Goal: Task Accomplishment & Management: Complete application form

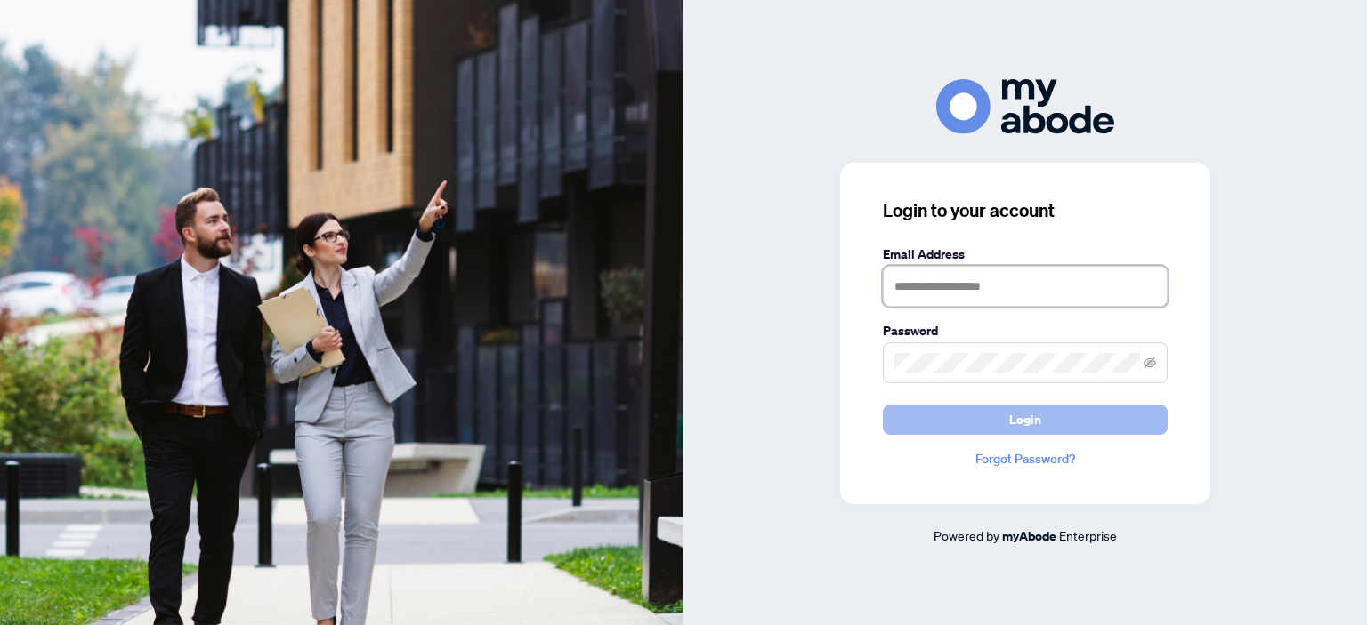
type input "**********"
click at [983, 415] on button "Login" at bounding box center [1025, 420] width 285 height 30
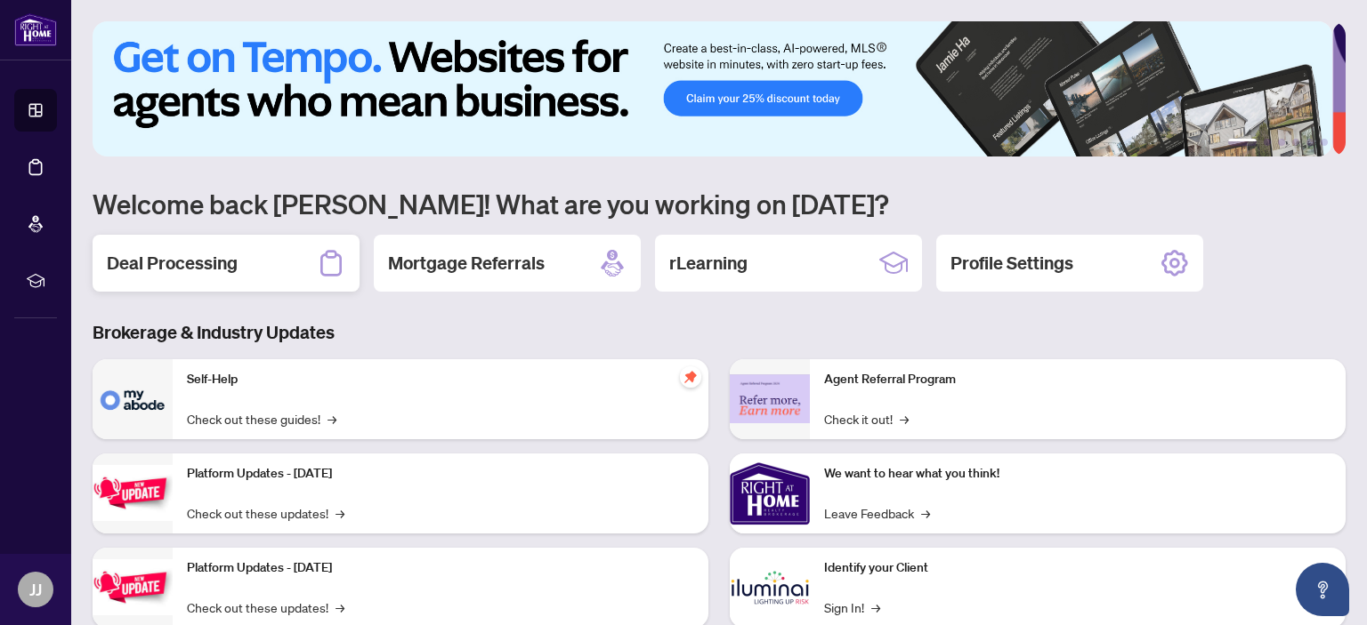
click at [171, 257] on h2 "Deal Processing" at bounding box center [172, 263] width 131 height 25
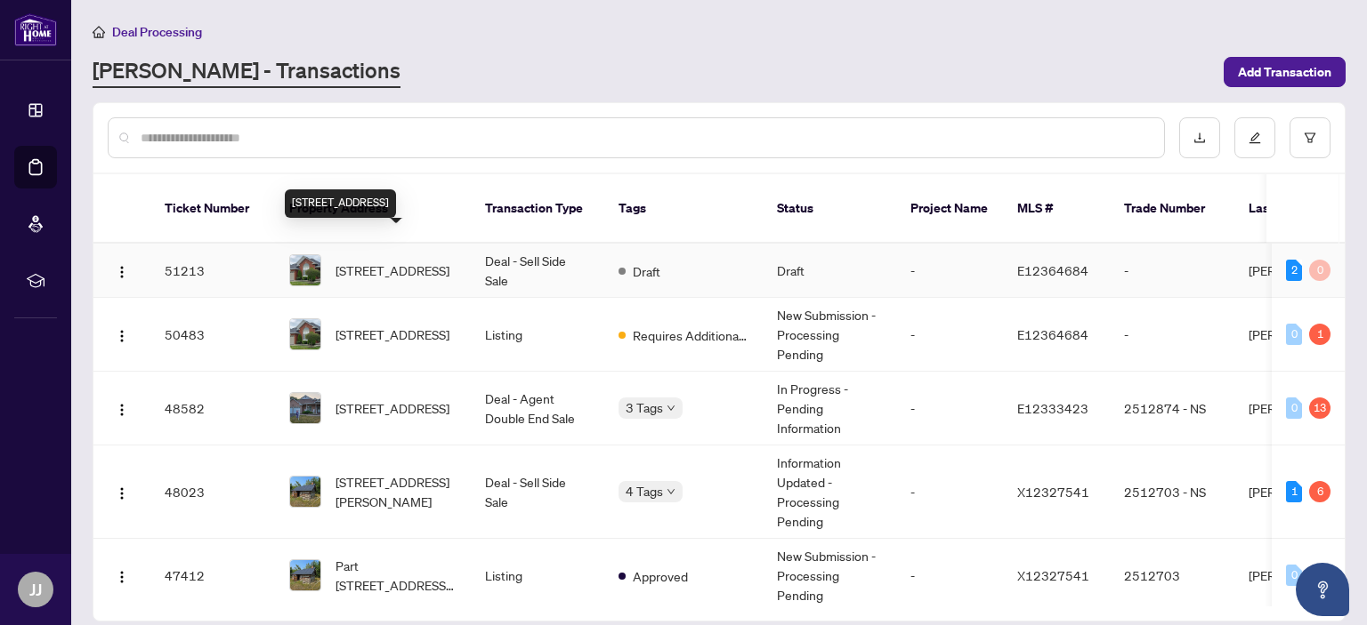
click at [370, 261] on span "[STREET_ADDRESS]" at bounding box center [392, 271] width 114 height 20
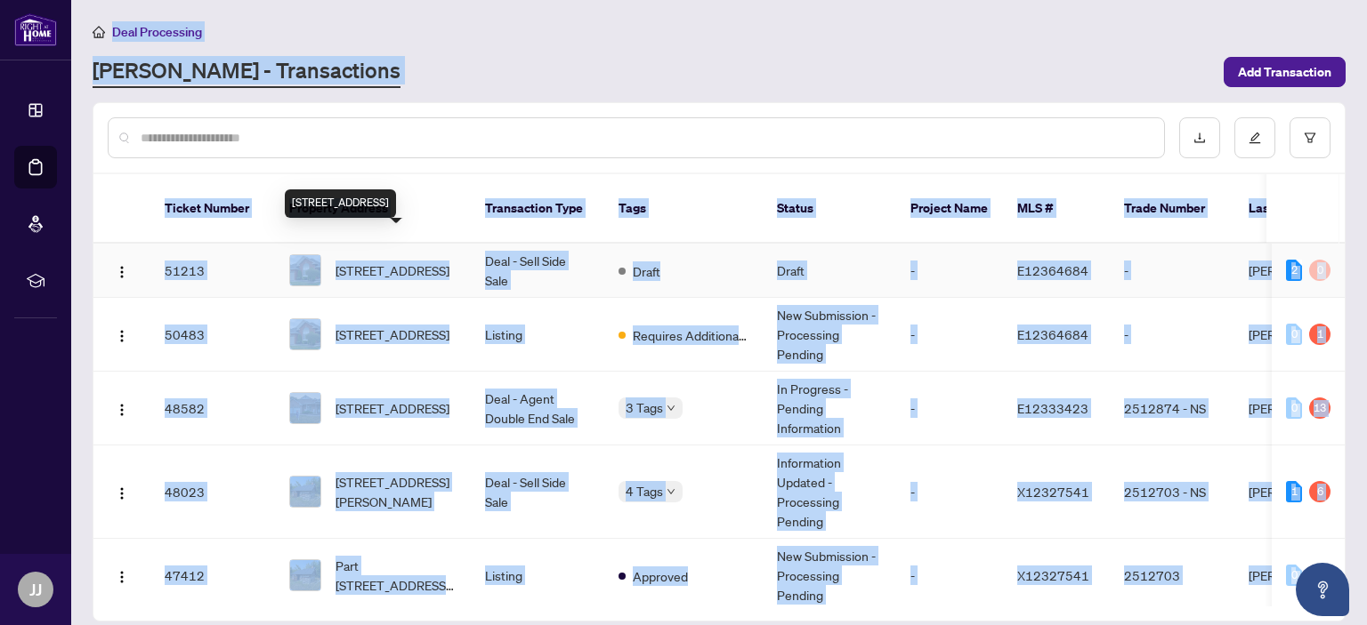
click at [370, 244] on main "Deal Processing RAHR - Transactions Add Transaction Ticket Number Property Addr…" at bounding box center [718, 312] width 1295 height 625
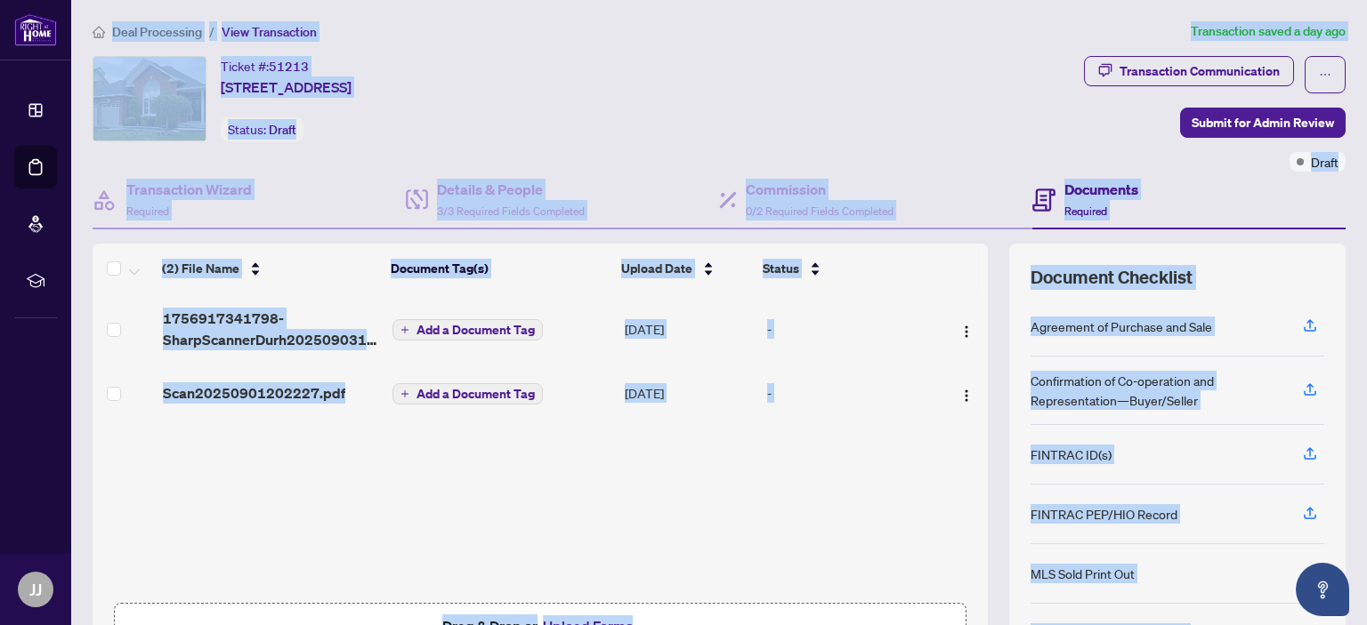
click at [553, 141] on div "Ticket #: 51213 299 Waterbury Cres, Scugog, Ontario L9L 1S5, Canada Status: Dra…" at bounding box center [584, 114] width 991 height 116
click at [1246, 125] on span "Submit for Admin Review" at bounding box center [1262, 123] width 142 height 28
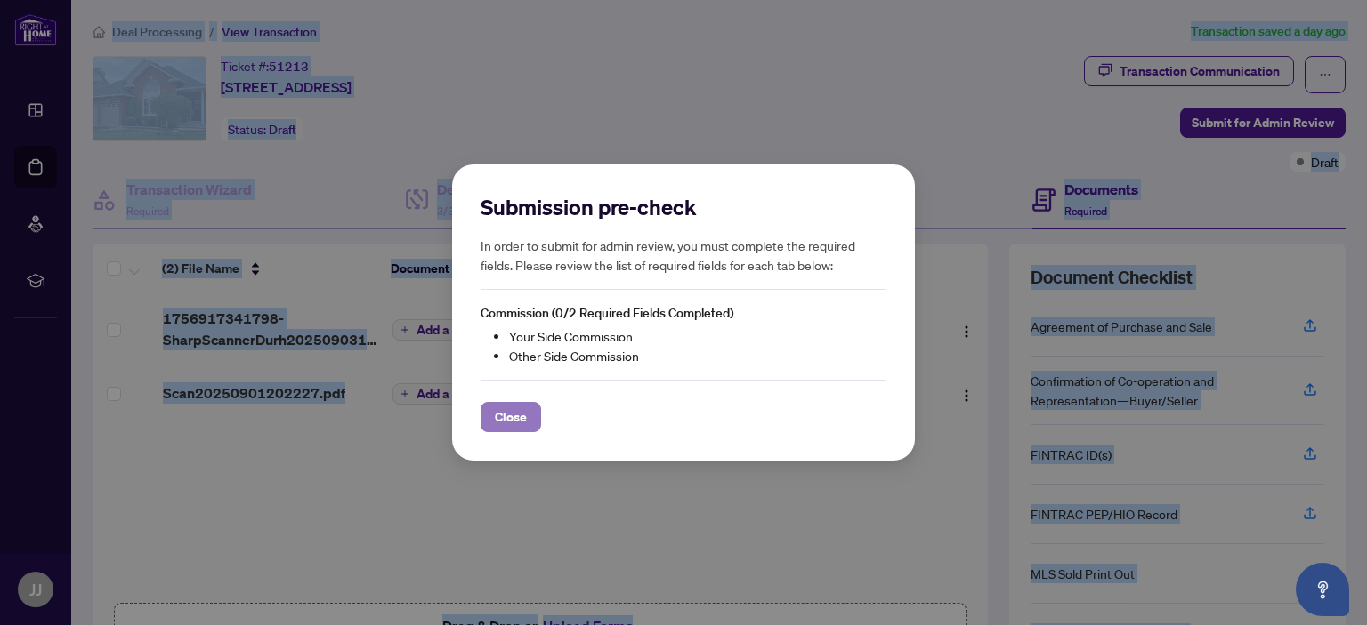
click at [508, 423] on span "Close" at bounding box center [511, 417] width 32 height 28
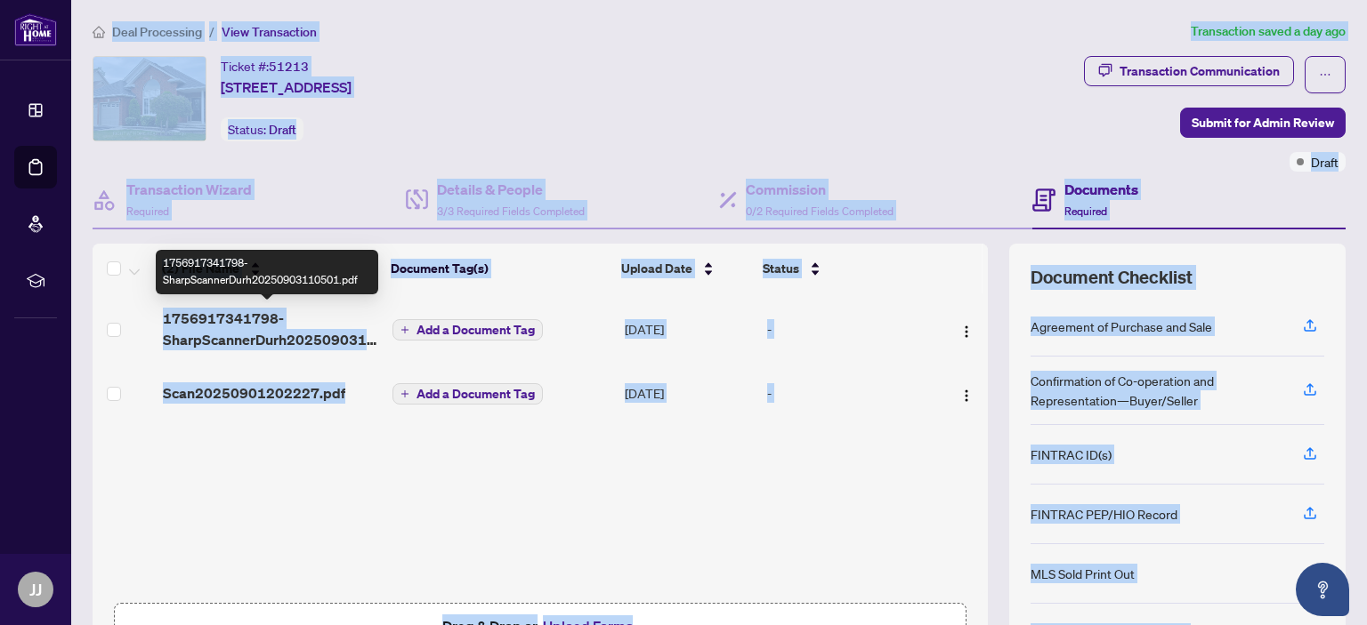
click at [222, 337] on span "1756917341798-SharpScannerDurh20250903110501.pdf" at bounding box center [271, 329] width 216 height 43
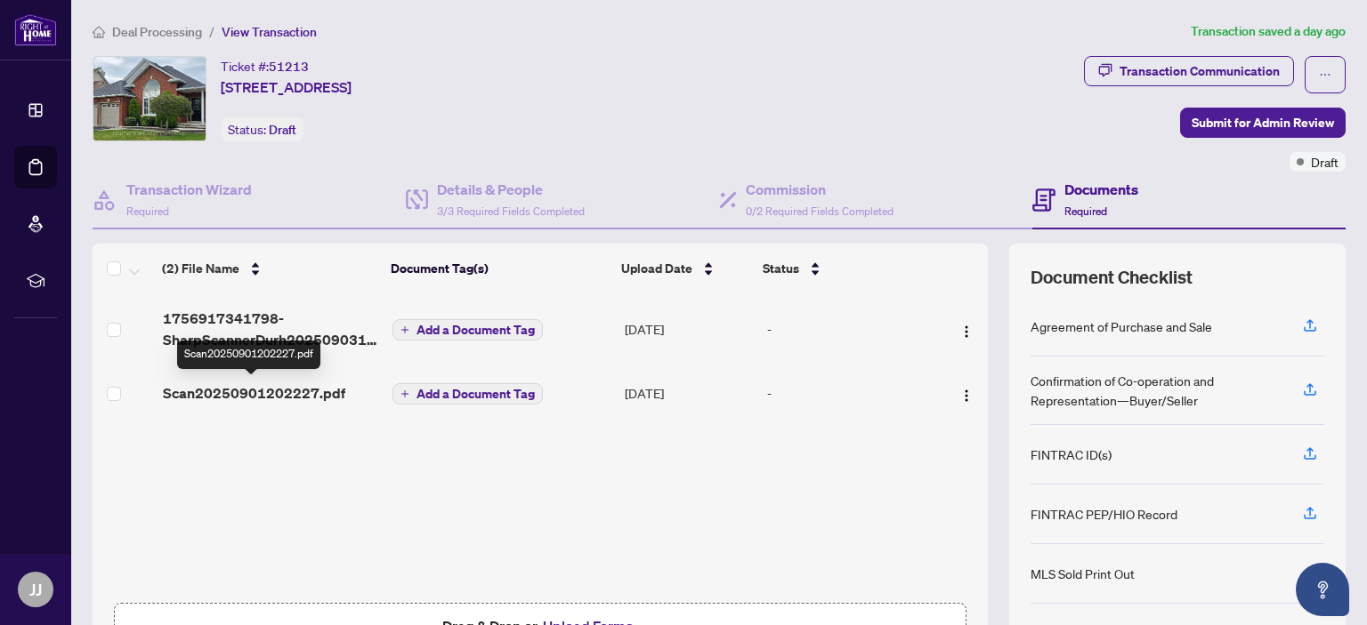
click at [276, 387] on span "Scan20250901202227.pdf" at bounding box center [254, 393] width 182 height 21
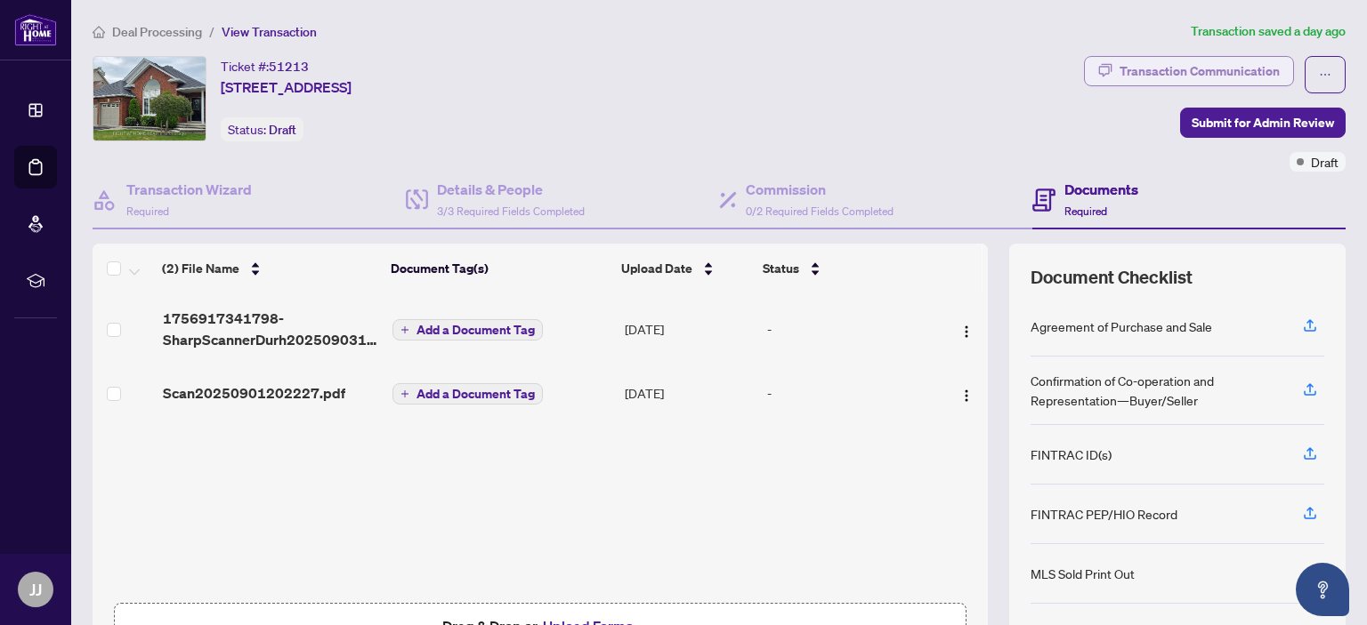
click at [1173, 73] on div "Transaction Communication" at bounding box center [1199, 71] width 160 height 28
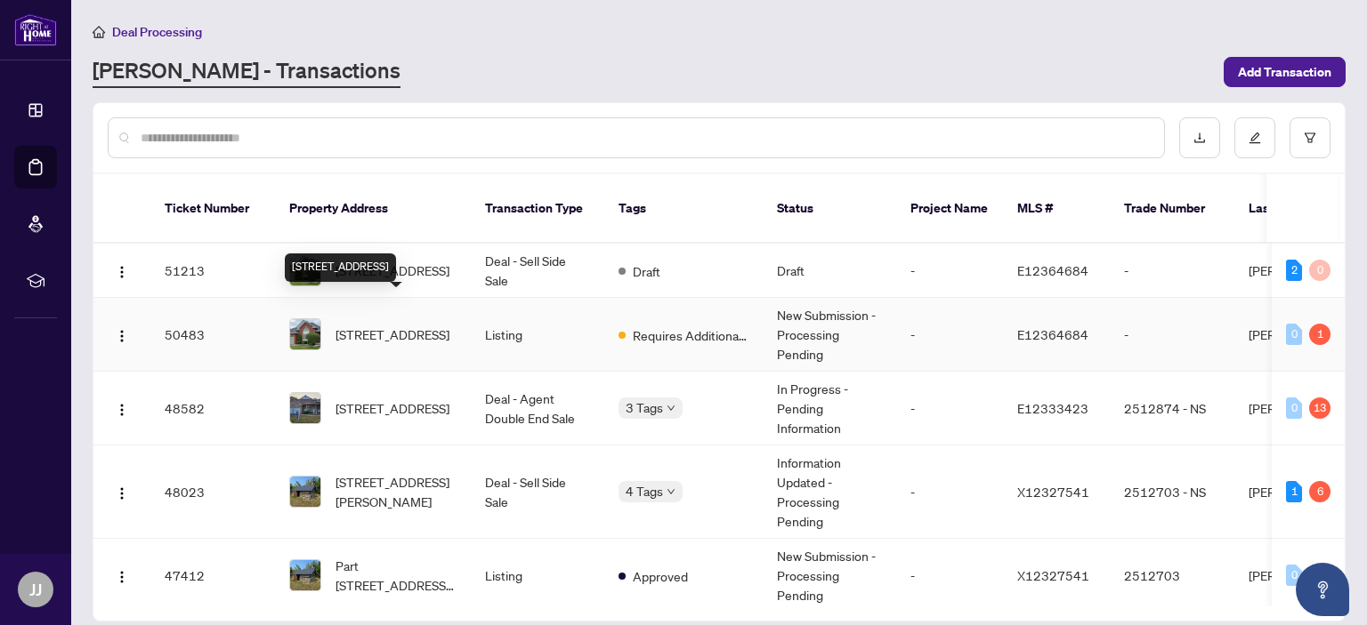
click at [379, 325] on span "[STREET_ADDRESS]" at bounding box center [392, 335] width 114 height 20
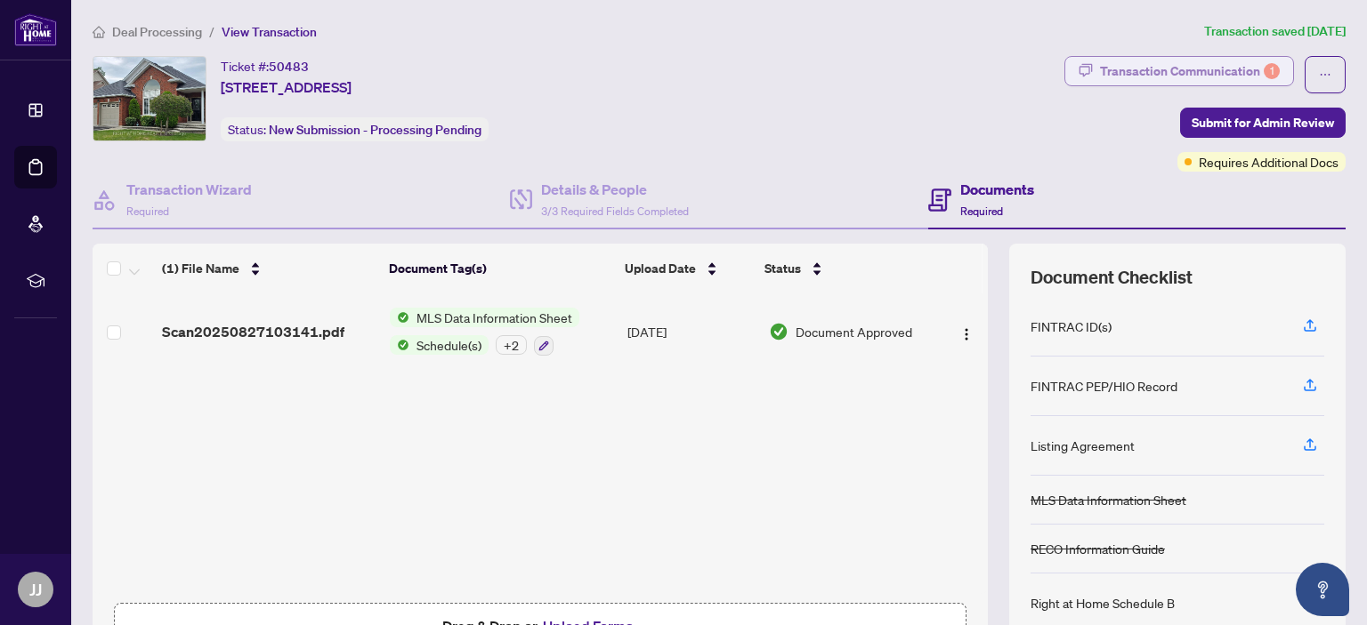
click at [1124, 74] on div "Transaction Communication 1" at bounding box center [1190, 71] width 180 height 28
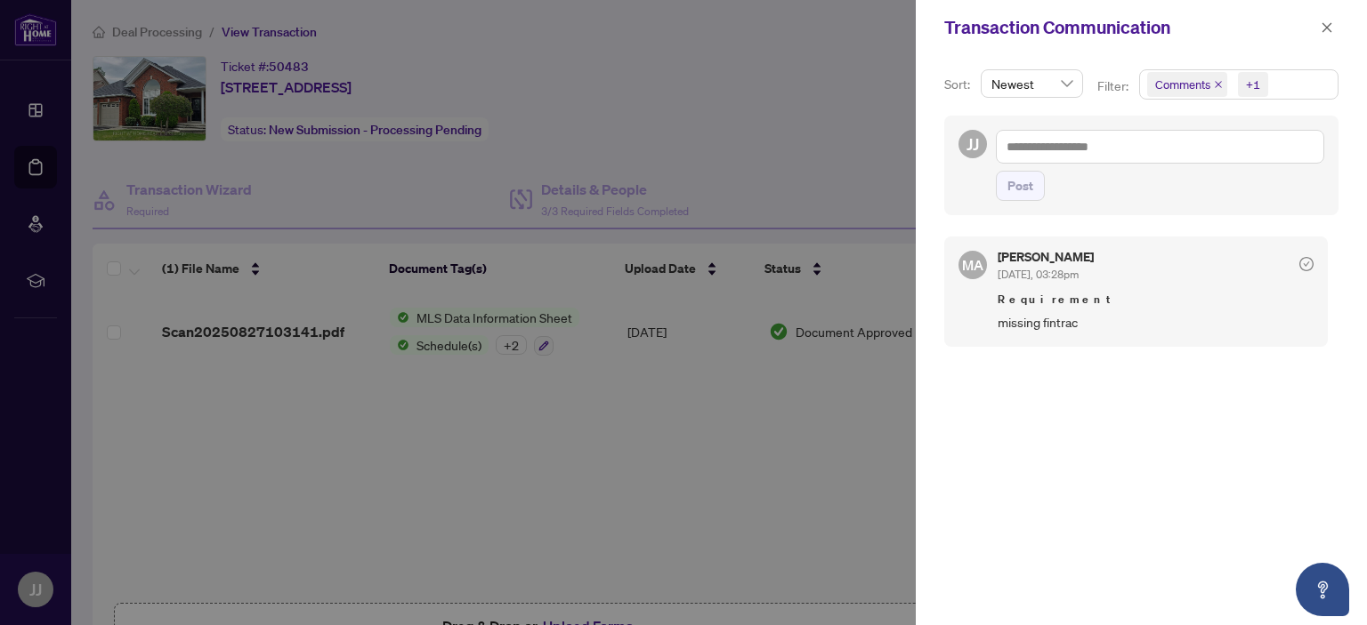
click at [686, 159] on div at bounding box center [683, 312] width 1367 height 625
click at [1326, 25] on icon "close" at bounding box center [1326, 27] width 12 height 12
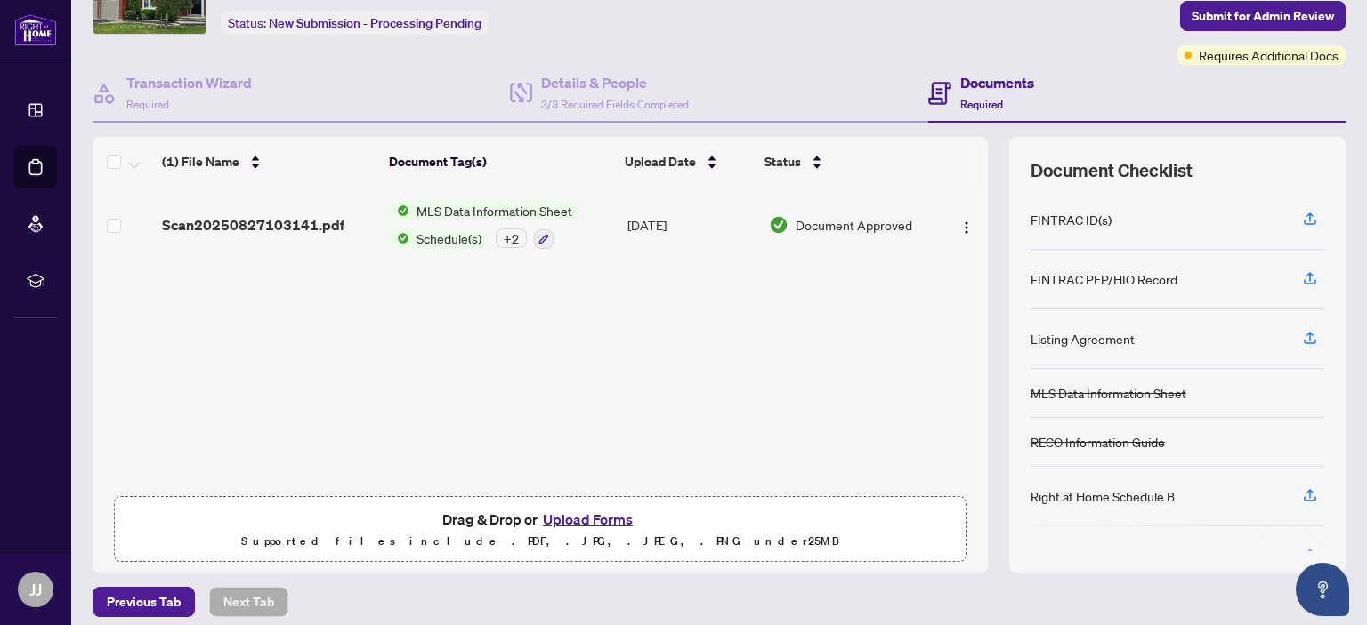
scroll to position [117, 0]
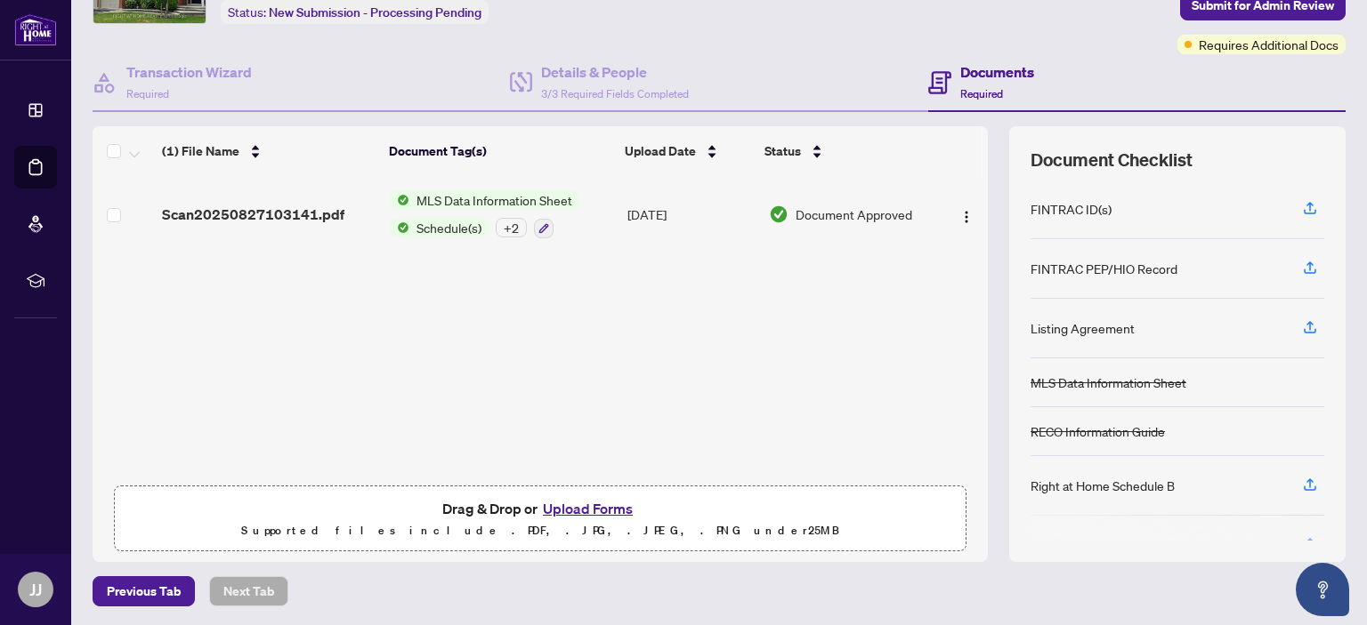
click at [575, 504] on button "Upload Forms" at bounding box center [587, 508] width 101 height 23
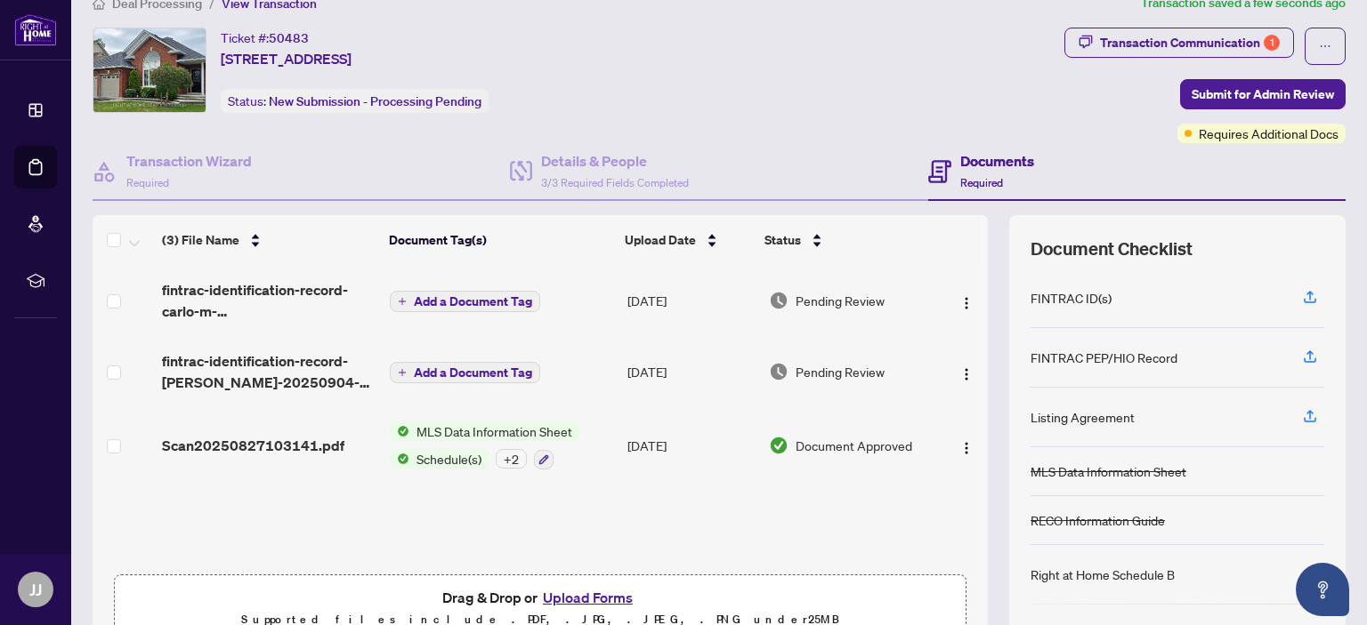
scroll to position [0, 0]
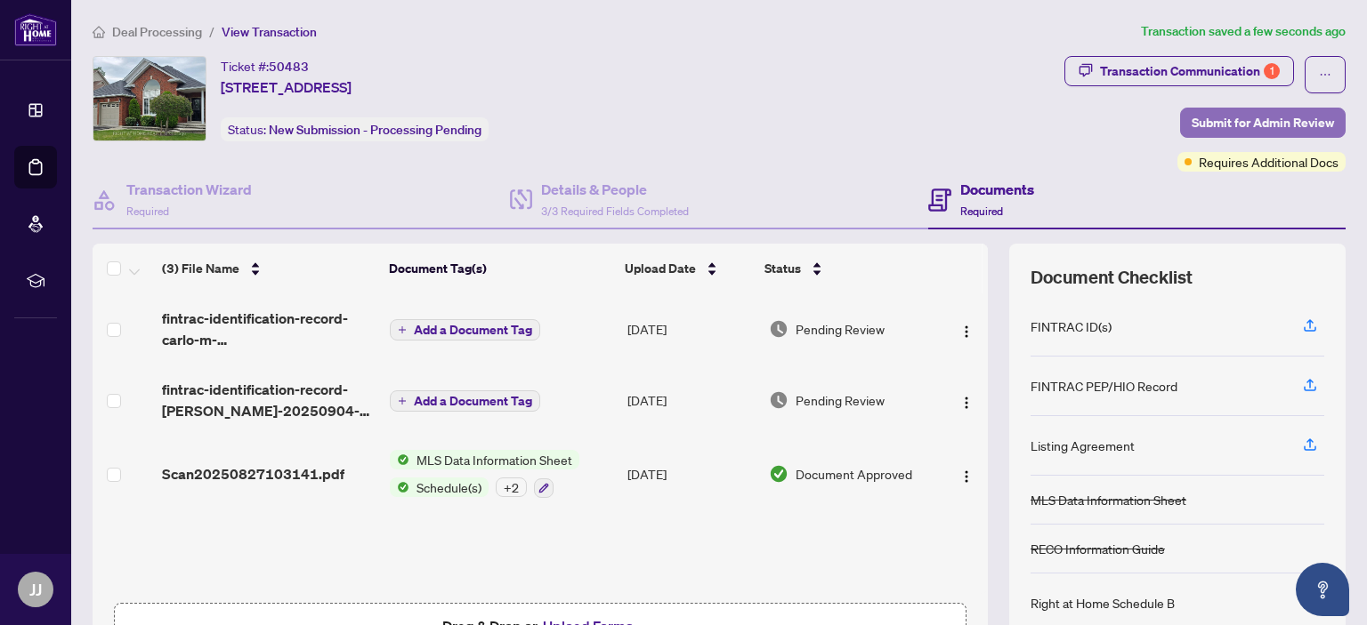
click at [1214, 123] on span "Submit for Admin Review" at bounding box center [1262, 123] width 142 height 28
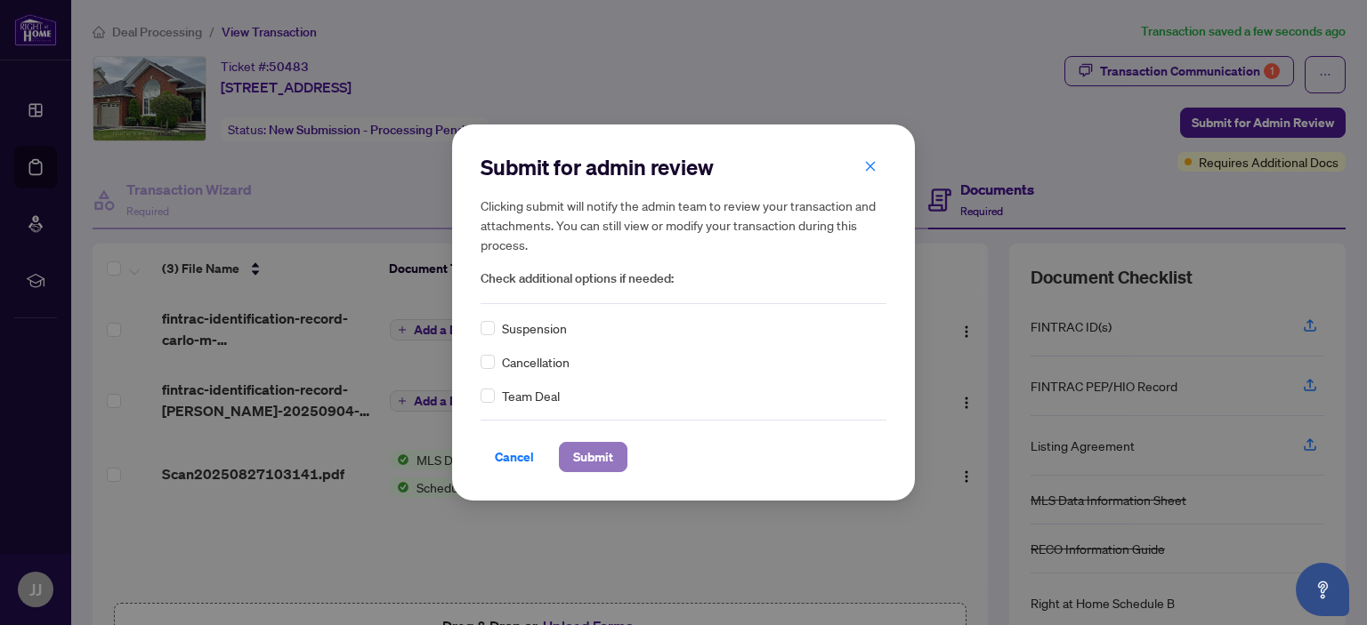
click at [595, 456] on span "Submit" at bounding box center [593, 457] width 40 height 28
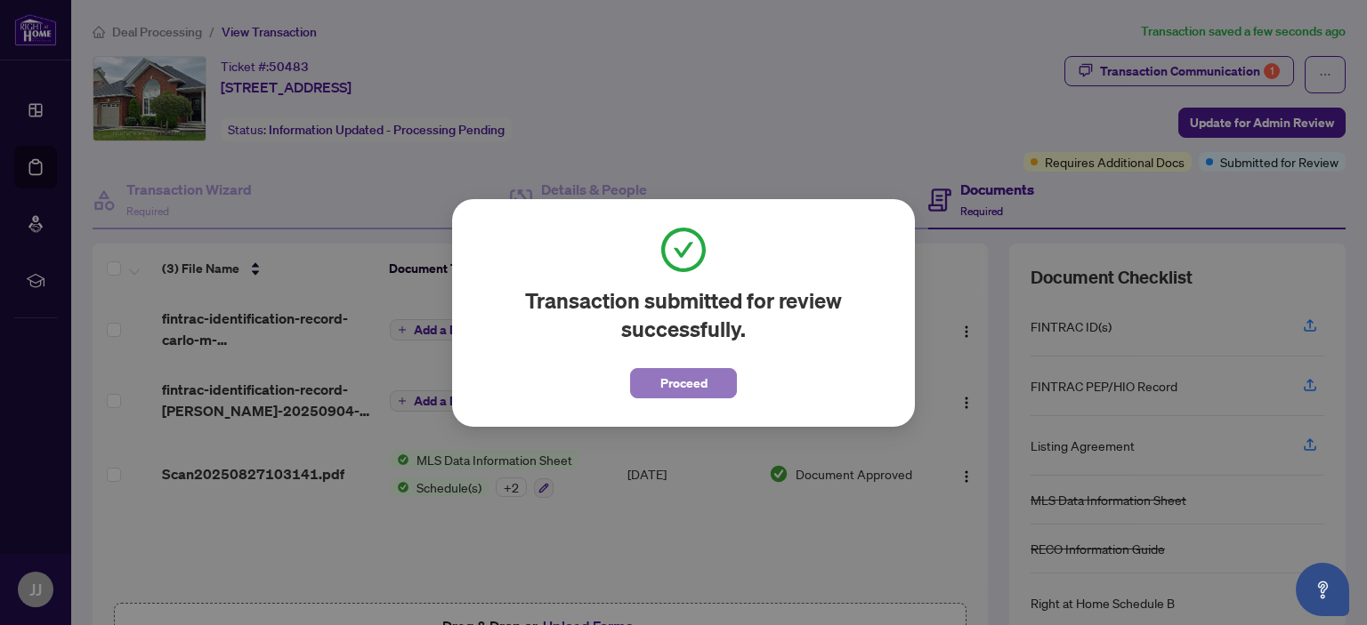
click at [679, 382] on span "Proceed" at bounding box center [683, 383] width 47 height 28
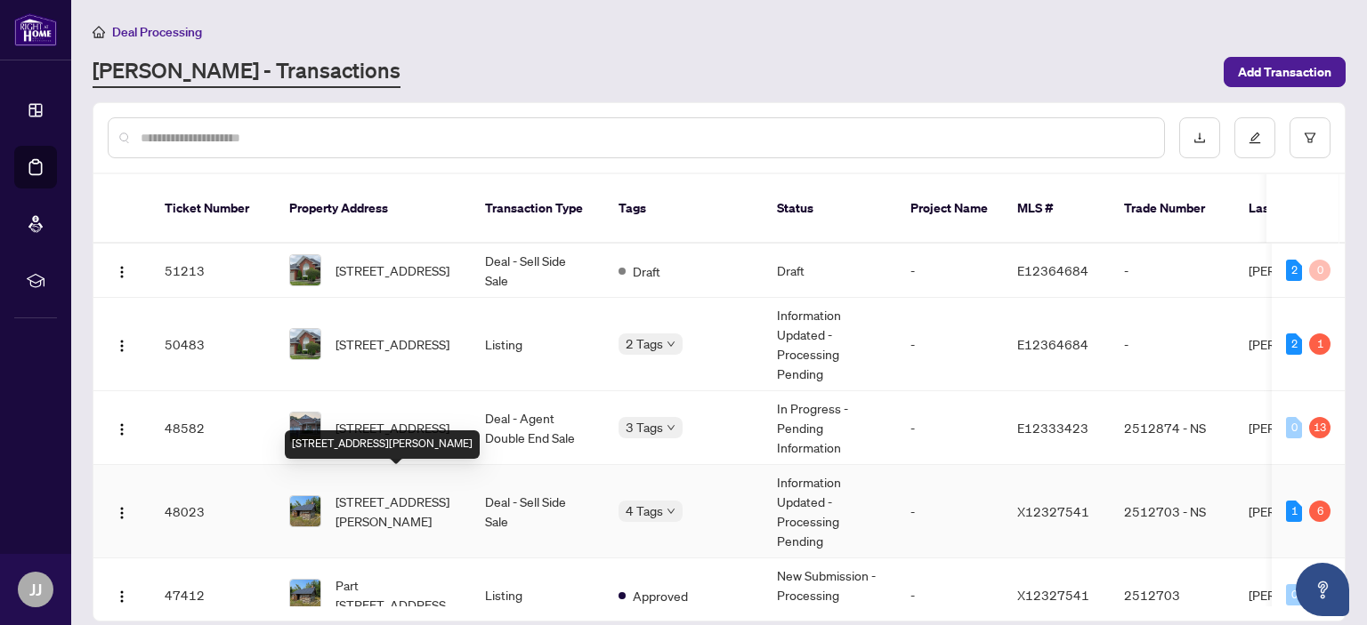
click at [388, 492] on span "[STREET_ADDRESS][PERSON_NAME]" at bounding box center [395, 511] width 121 height 39
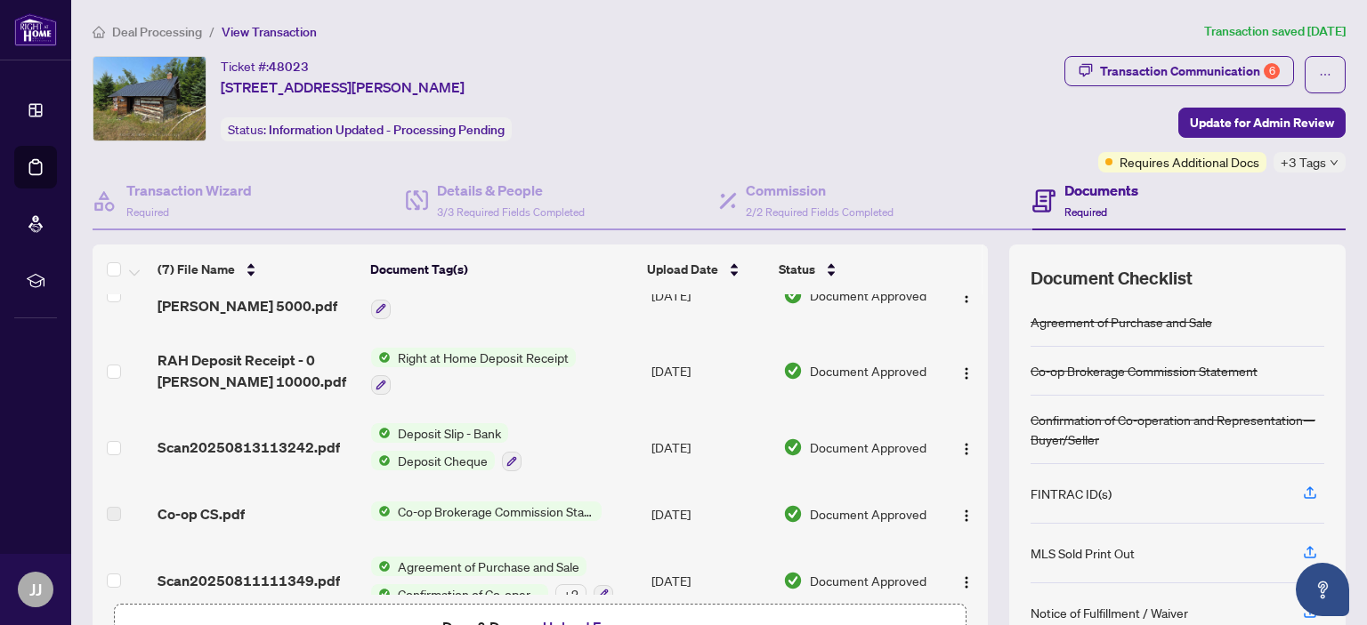
scroll to position [193, 0]
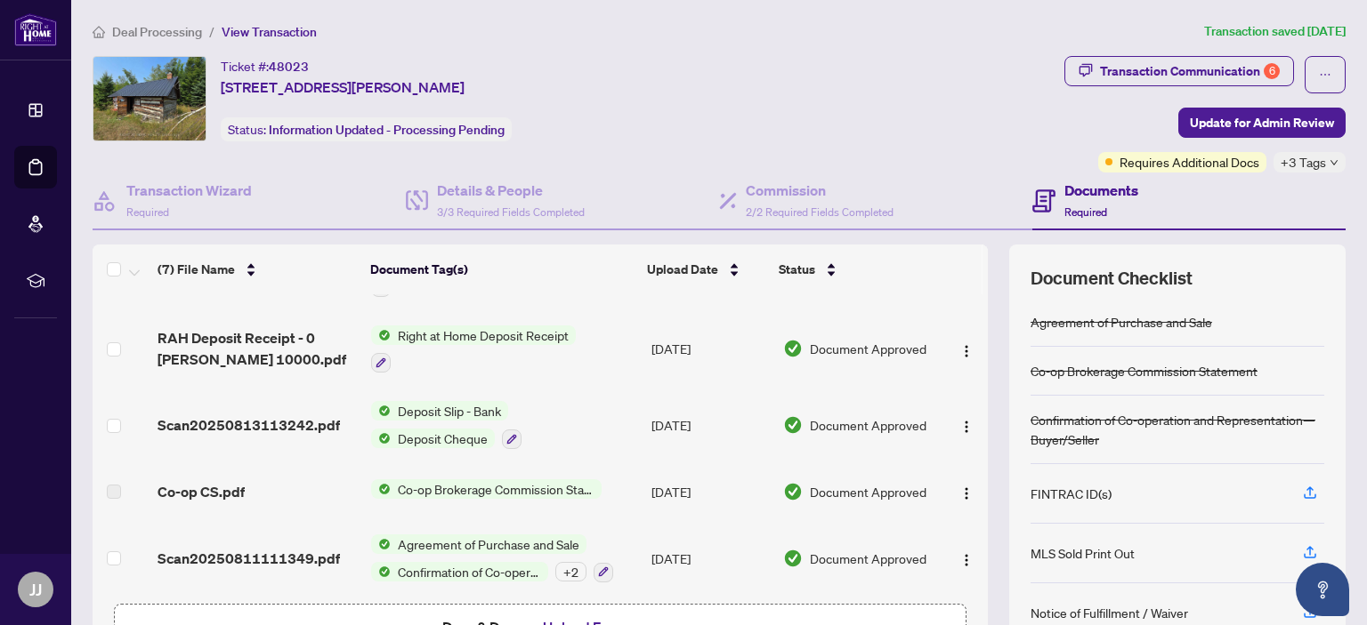
click at [529, 618] on span "Drag & Drop or Upload Forms" at bounding box center [540, 627] width 196 height 23
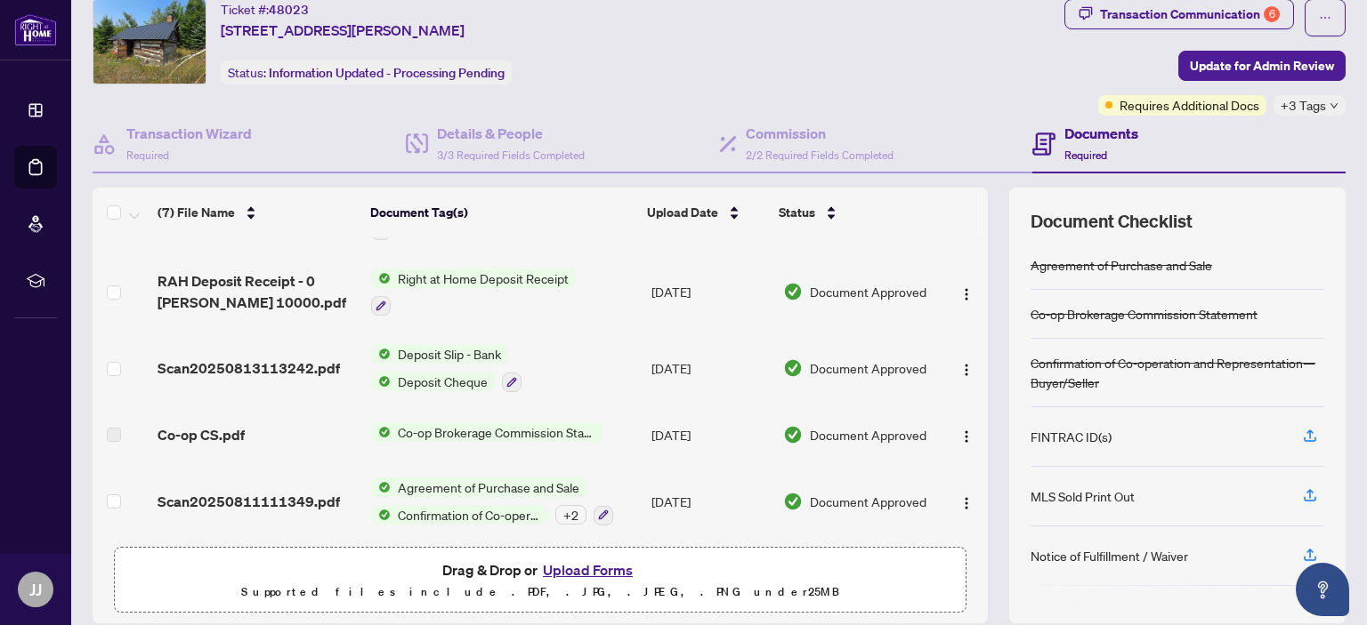
scroll to position [117, 0]
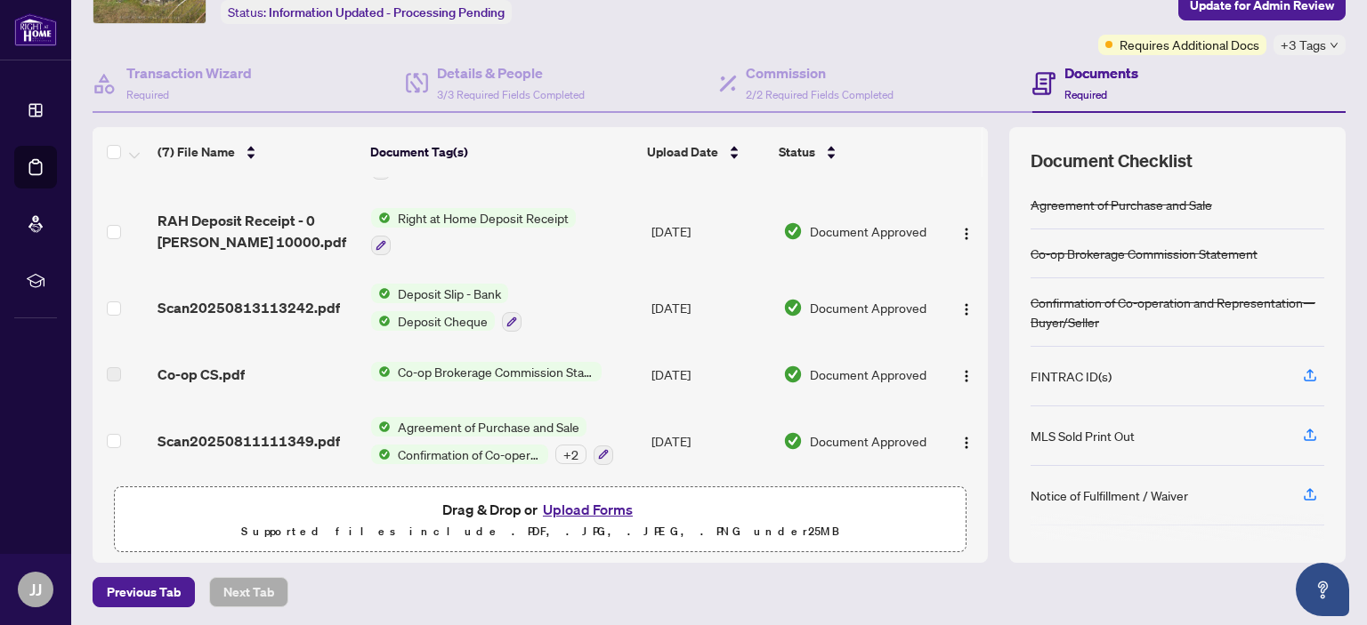
click at [591, 504] on button "Upload Forms" at bounding box center [587, 509] width 101 height 23
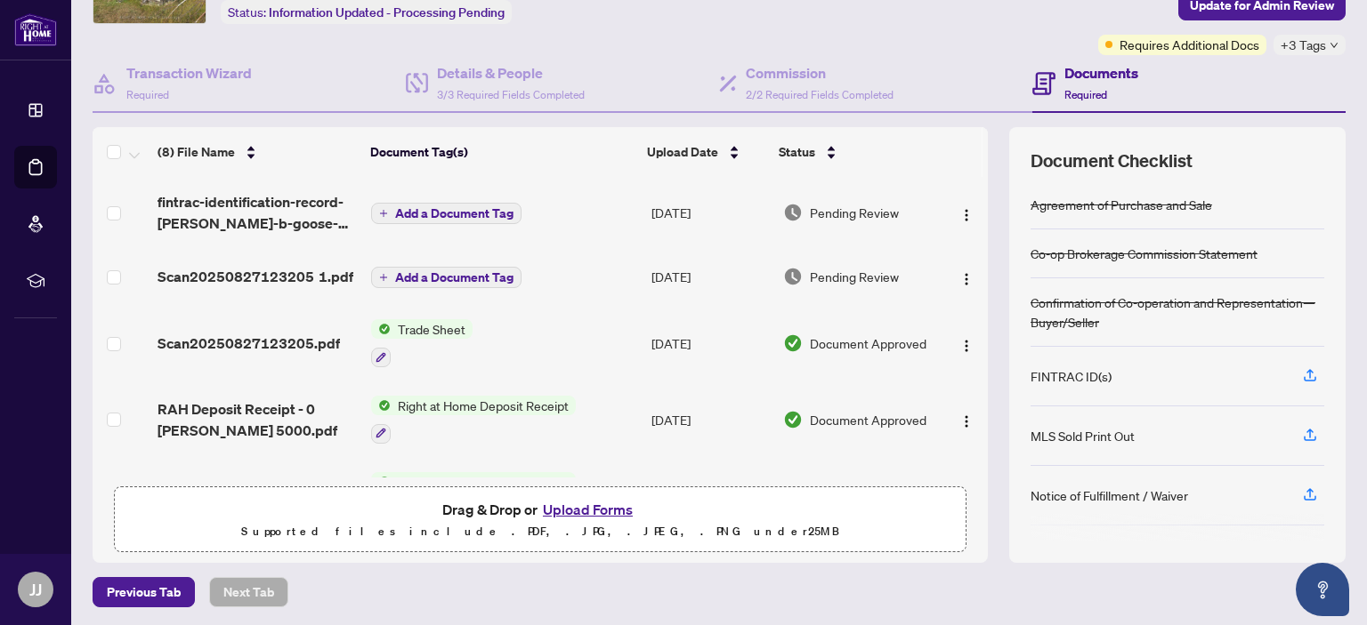
scroll to position [0, 0]
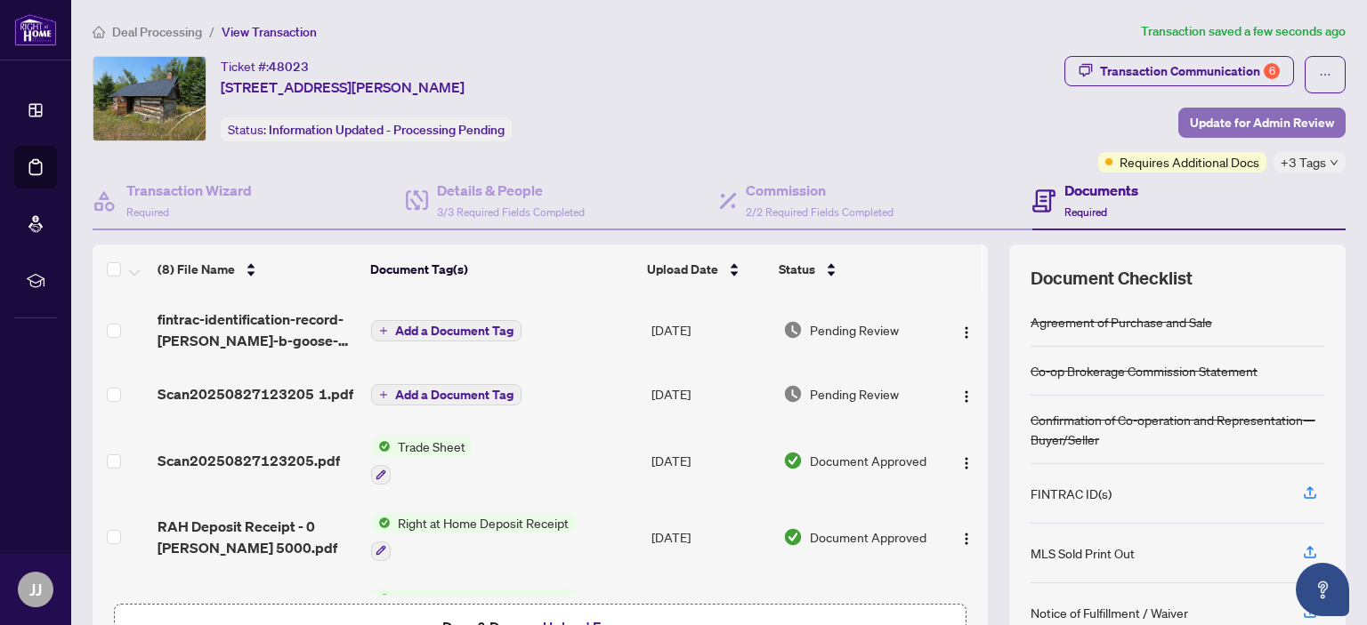
click at [1208, 118] on span "Update for Admin Review" at bounding box center [1262, 123] width 144 height 28
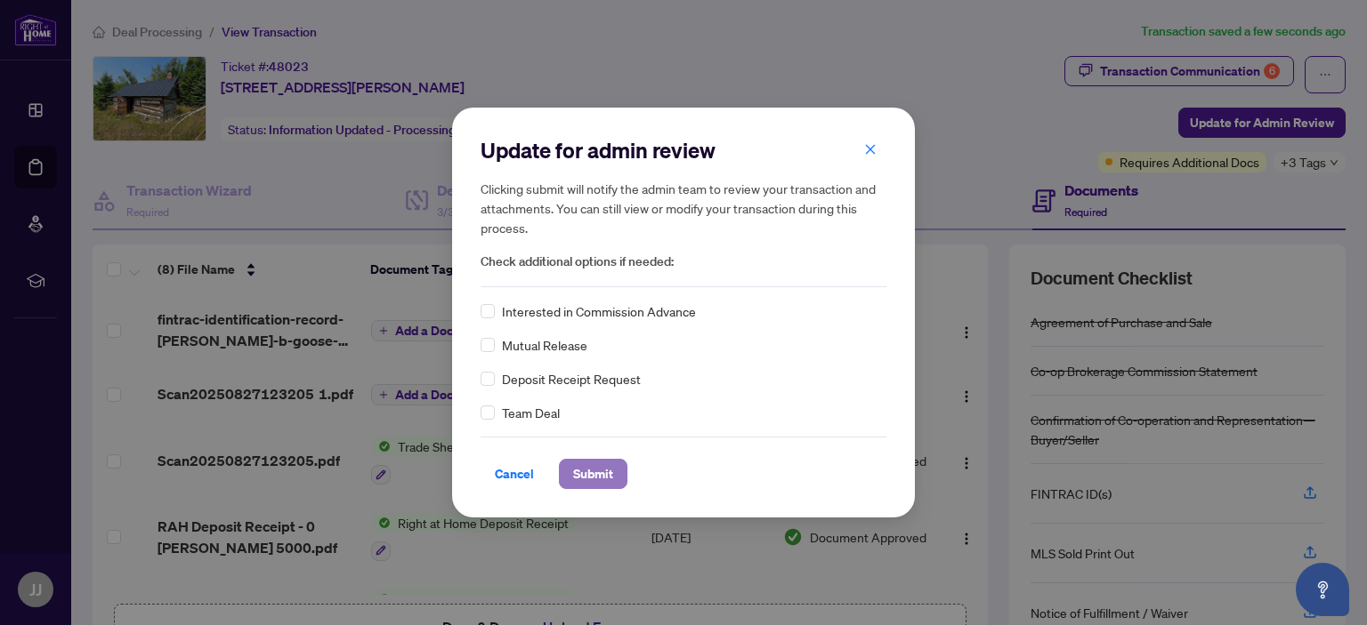
click at [594, 475] on span "Submit" at bounding box center [593, 474] width 40 height 28
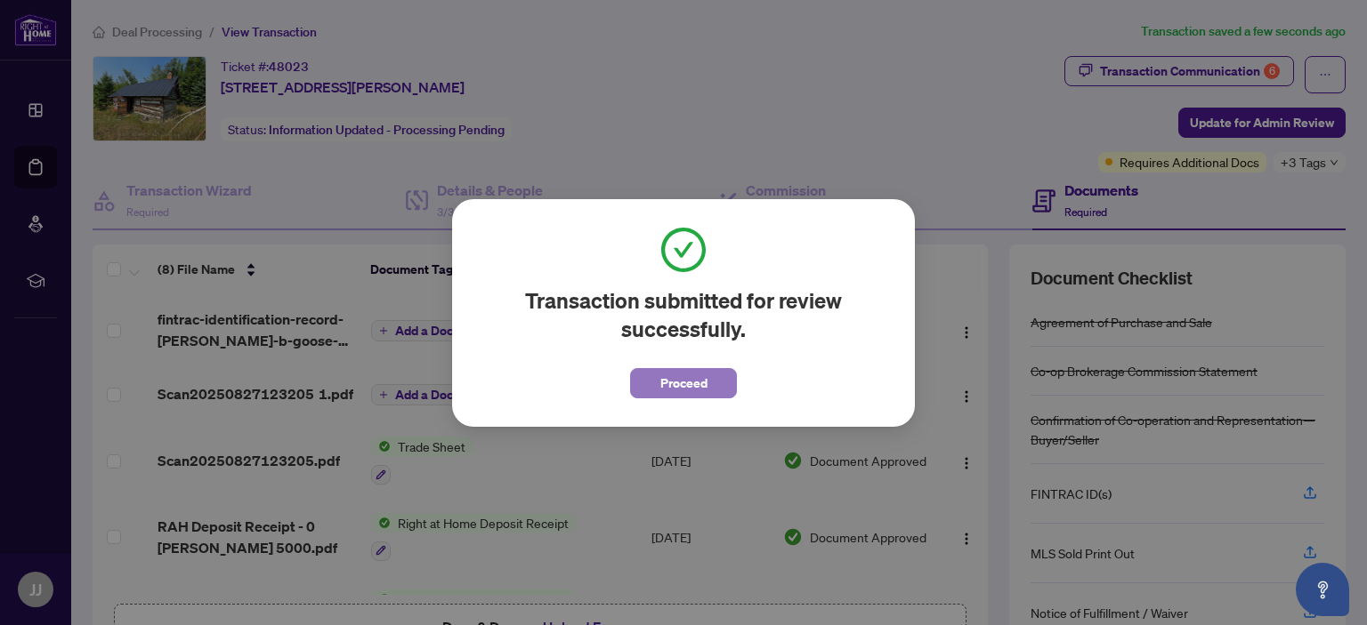
click at [673, 378] on span "Proceed" at bounding box center [683, 383] width 47 height 28
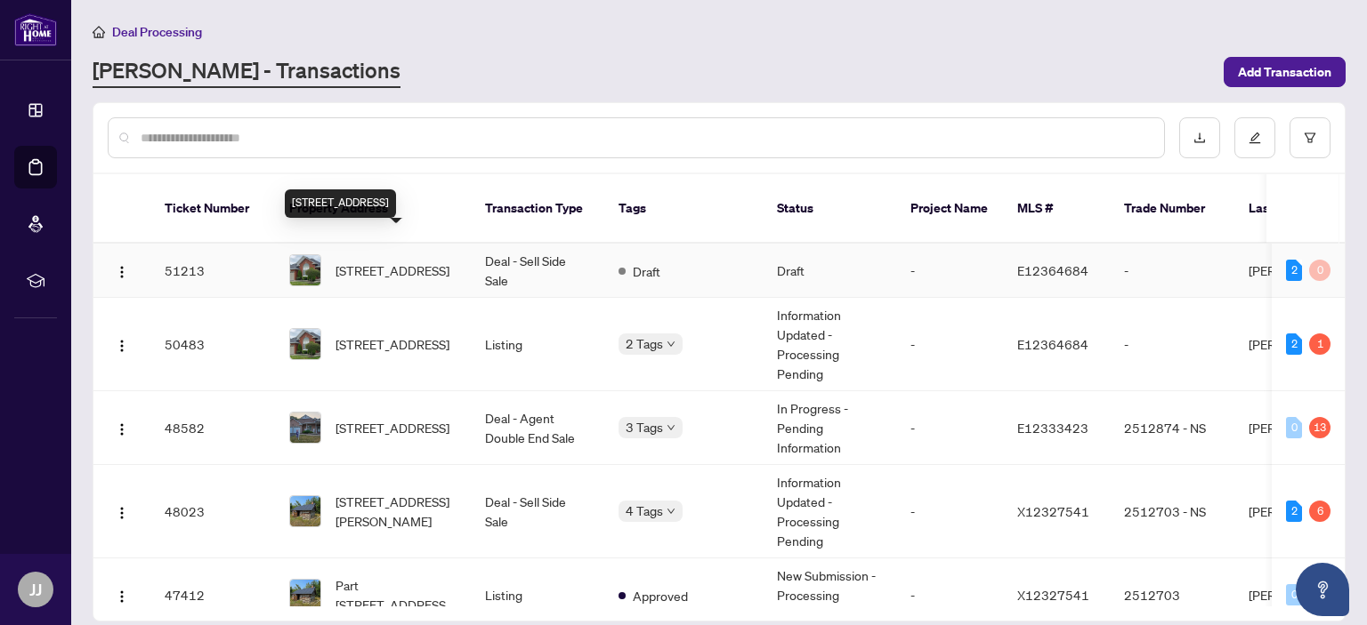
click at [375, 261] on span "[STREET_ADDRESS]" at bounding box center [392, 271] width 114 height 20
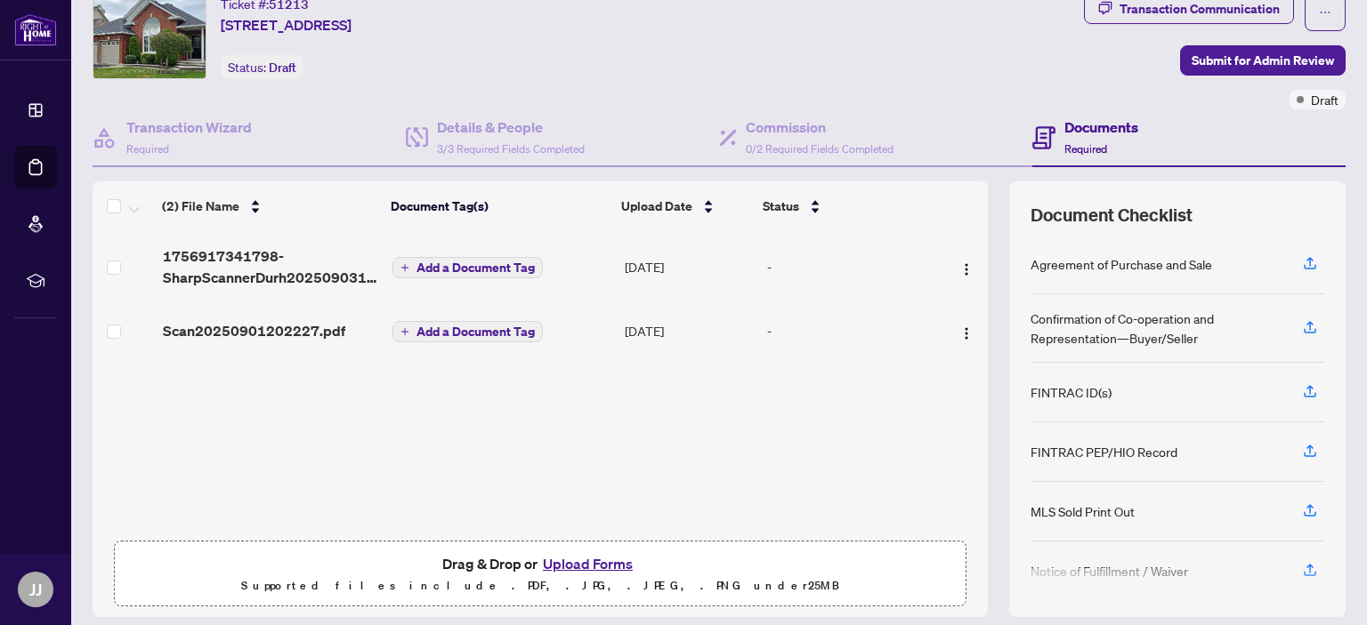
scroll to position [117, 0]
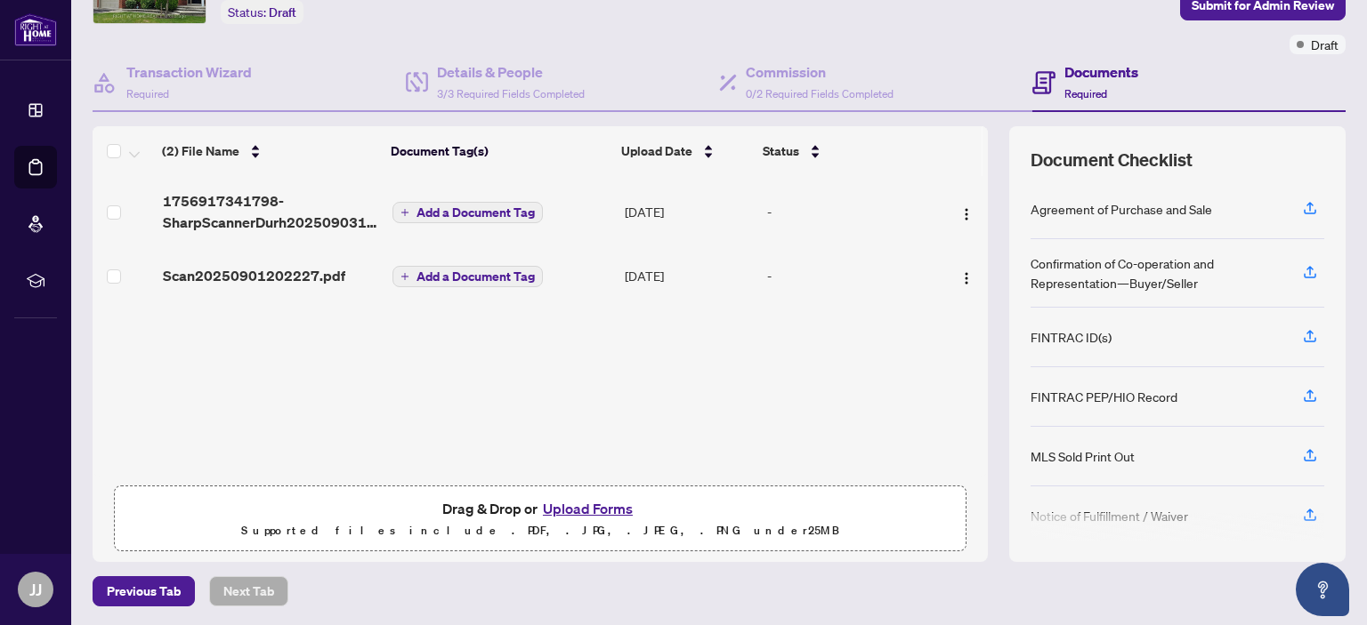
click at [579, 505] on button "Upload Forms" at bounding box center [587, 508] width 101 height 23
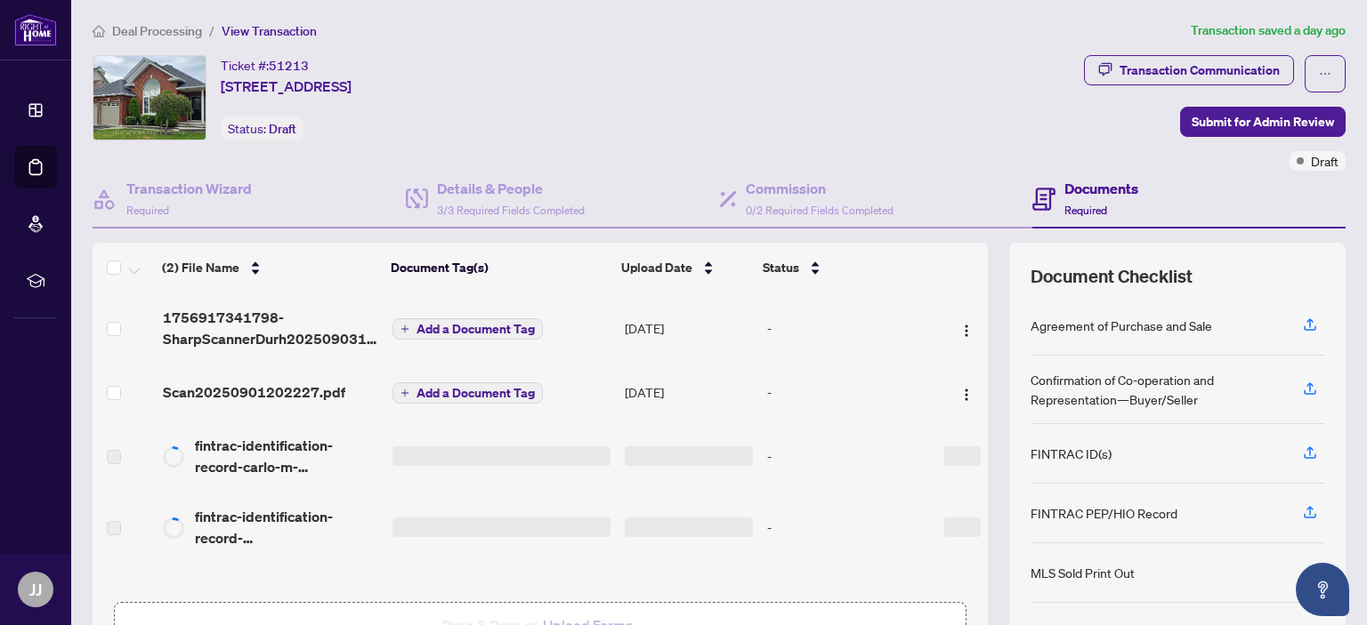
scroll to position [0, 0]
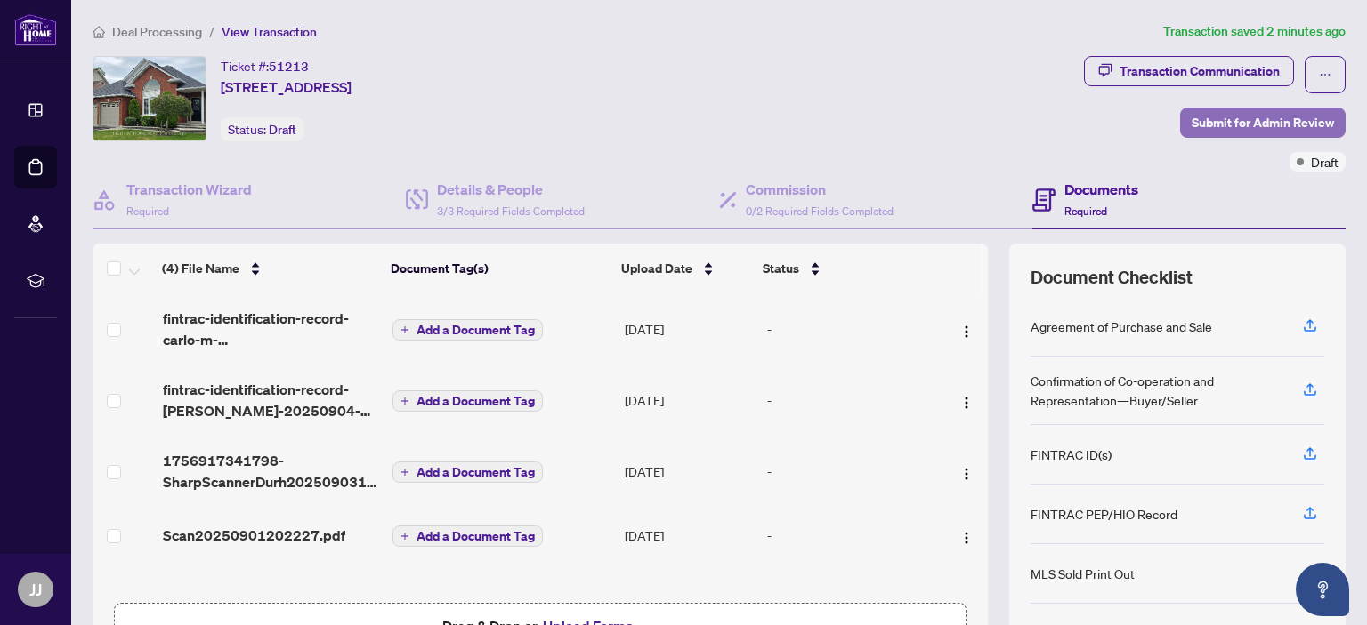
click at [1224, 121] on span "Submit for Admin Review" at bounding box center [1262, 123] width 142 height 28
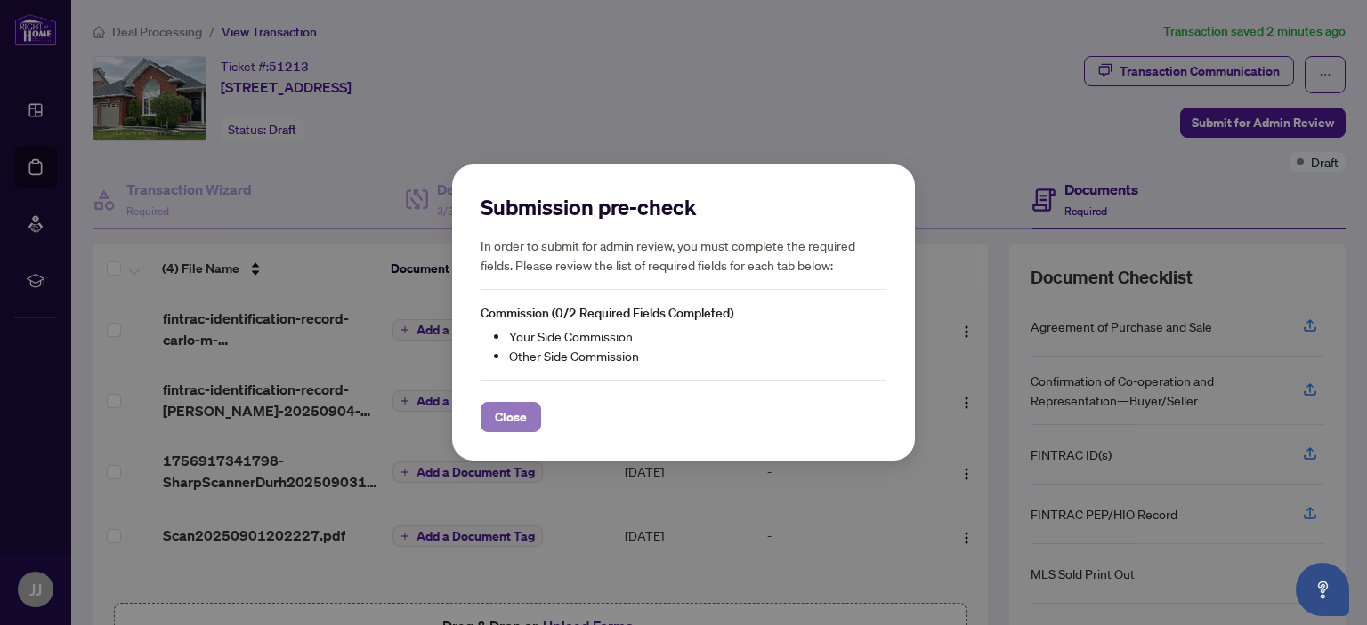
click at [492, 423] on button "Close" at bounding box center [510, 417] width 60 height 30
